Goal: Information Seeking & Learning: Learn about a topic

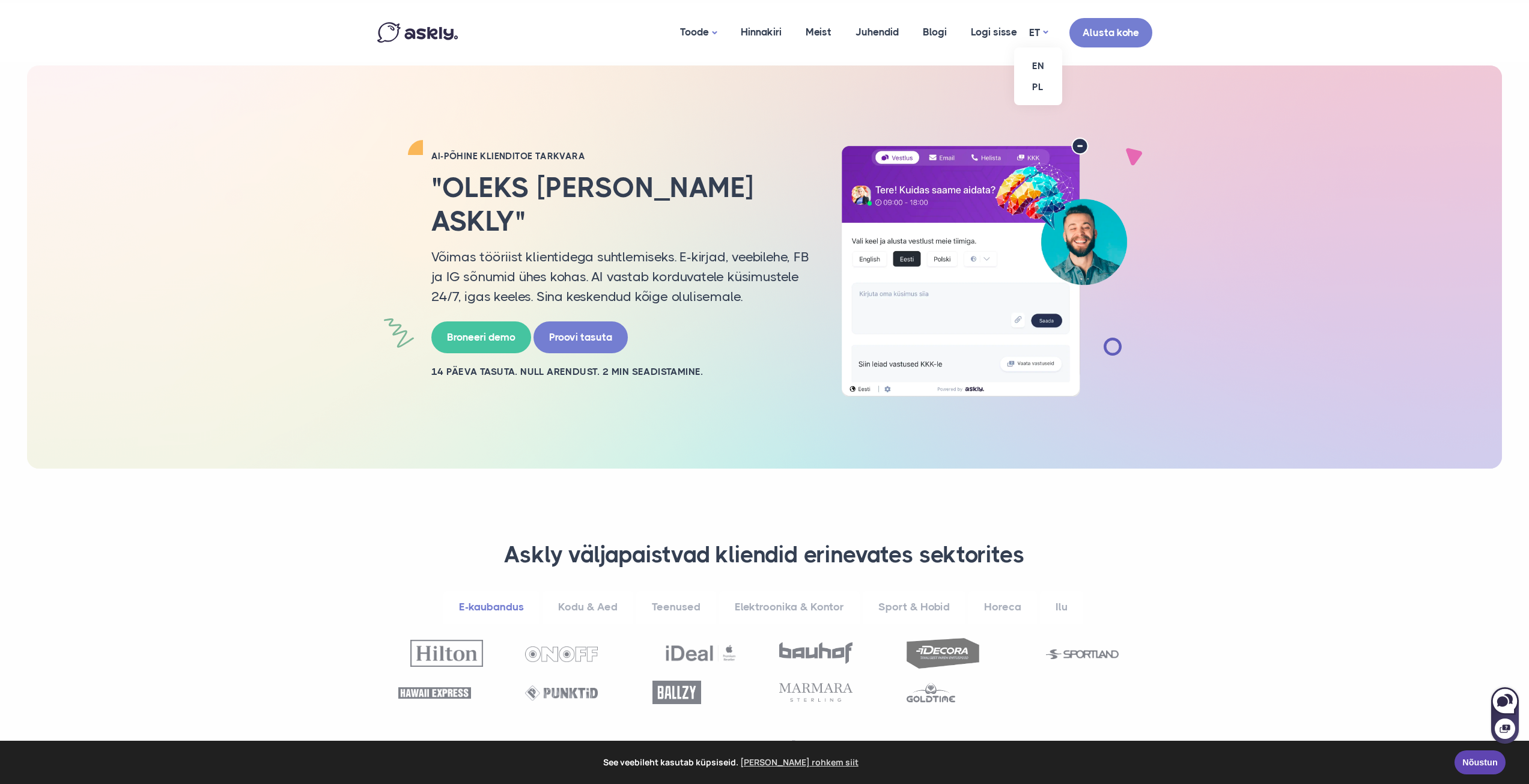
click at [1041, 48] on ul "EN PL" at bounding box center [1038, 76] width 48 height 58
click at [1037, 66] on link "EN" at bounding box center [1038, 66] width 48 height 21
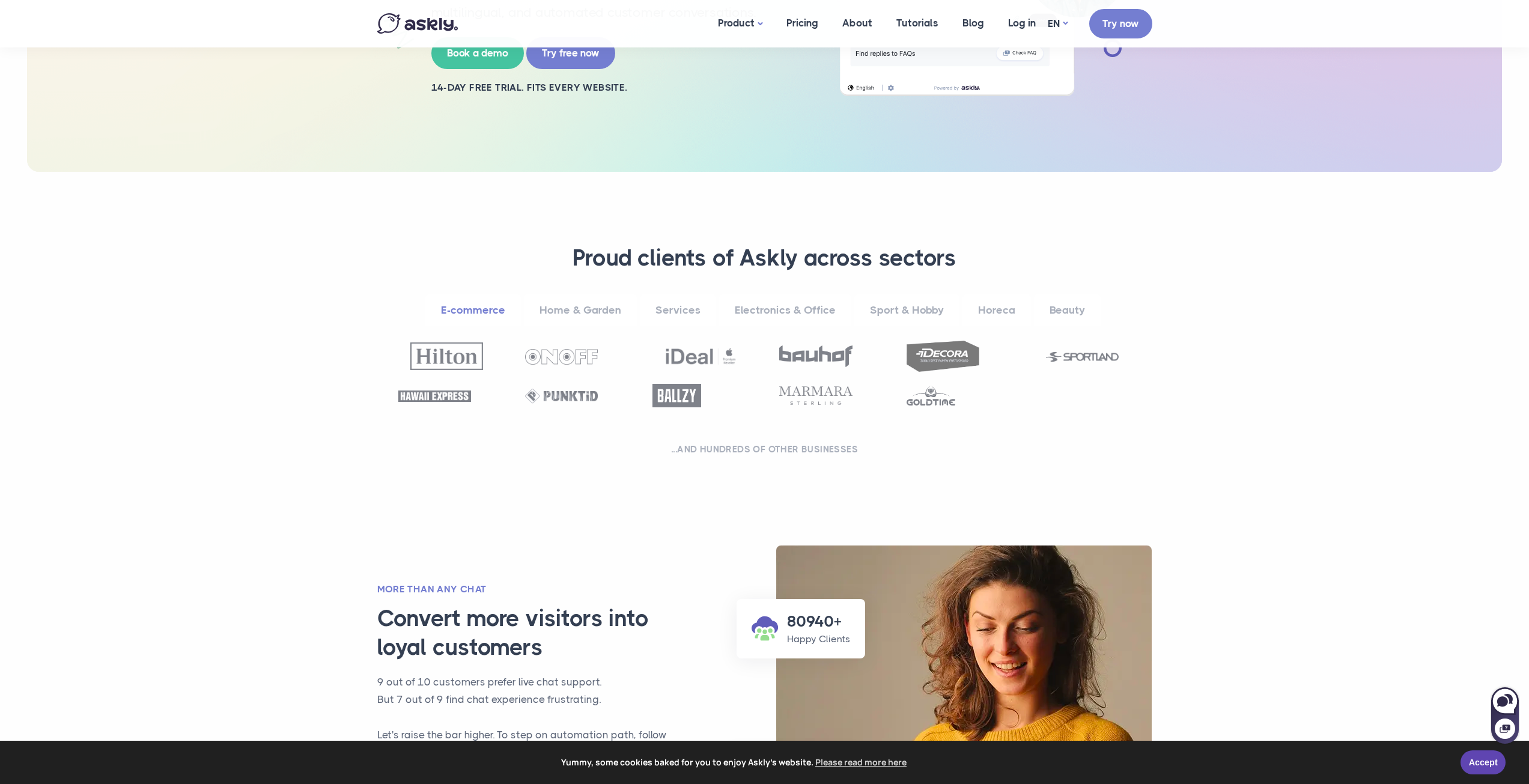
scroll to position [481, 0]
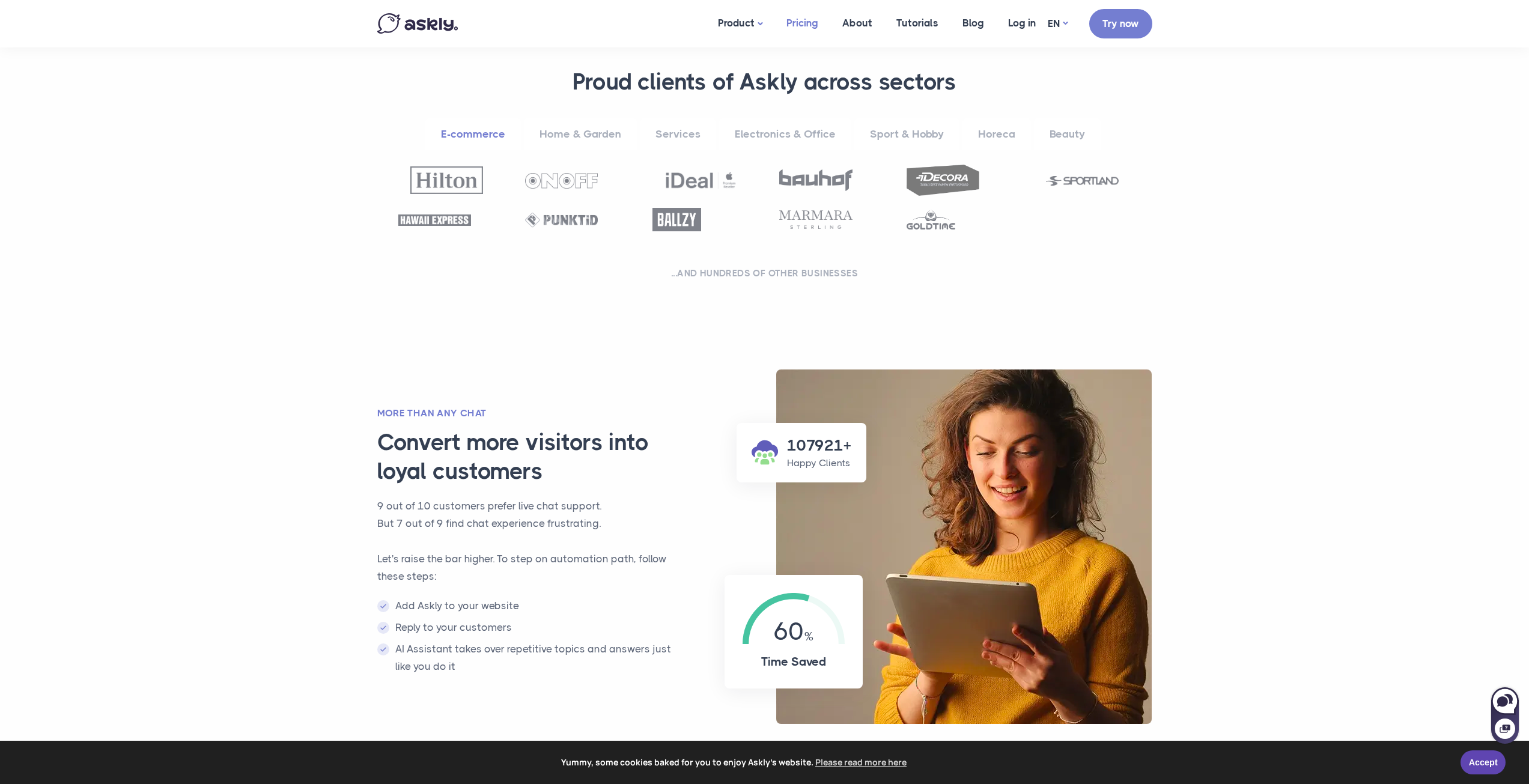
click at [818, 27] on link "Pricing" at bounding box center [803, 23] width 56 height 46
